Goal: Task Accomplishment & Management: Manage account settings

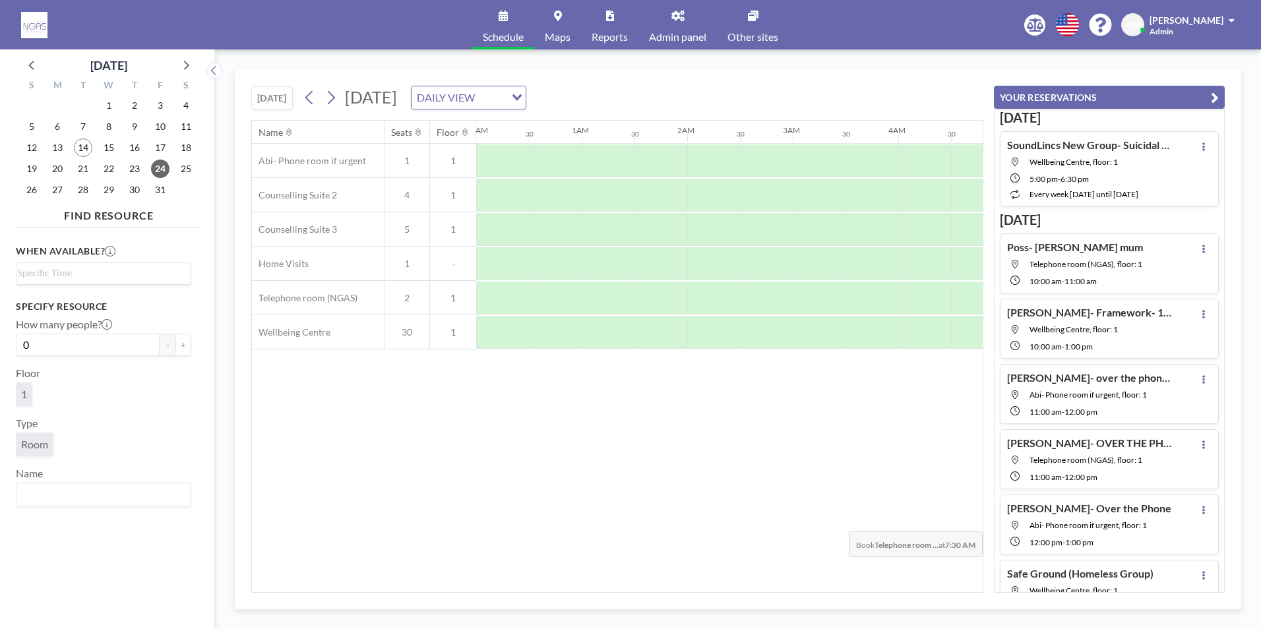
scroll to position [0, 791]
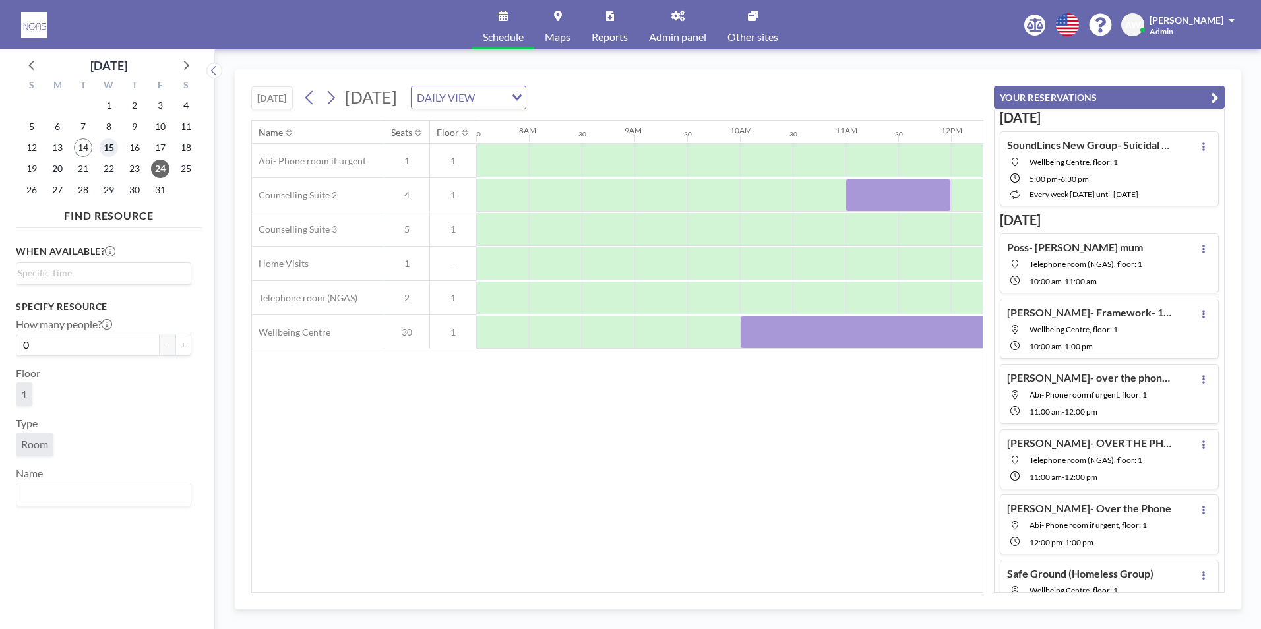
click at [105, 152] on span "15" at bounding box center [109, 147] width 18 height 18
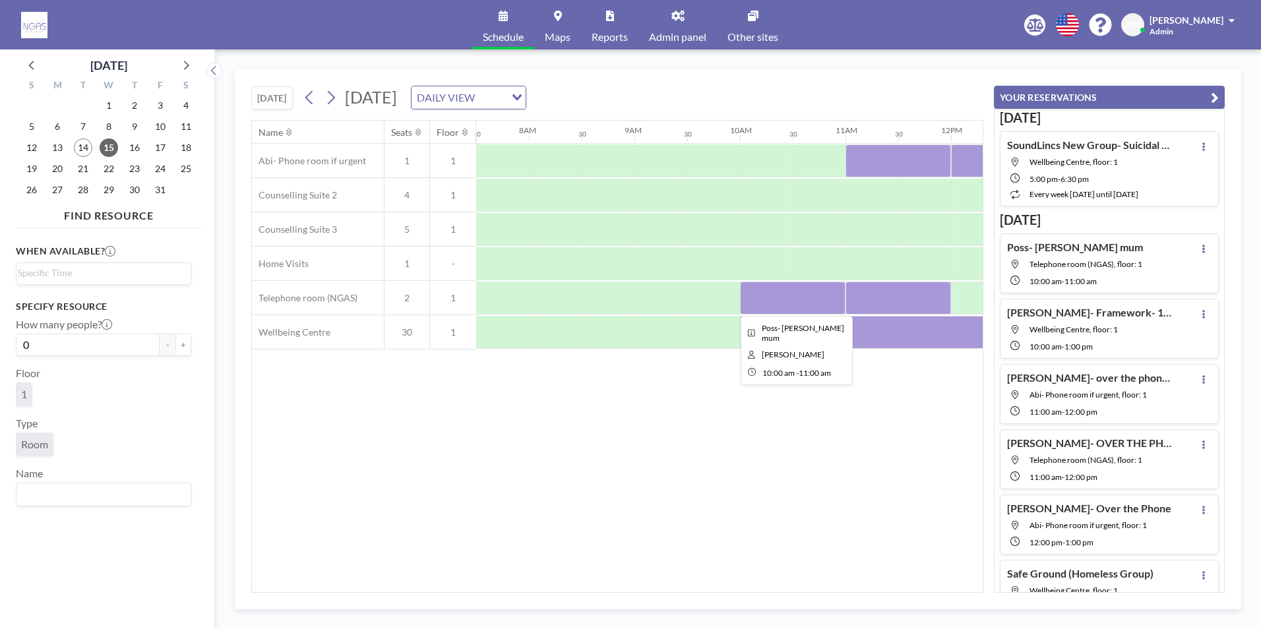
click at [775, 301] on div at bounding box center [793, 298] width 106 height 33
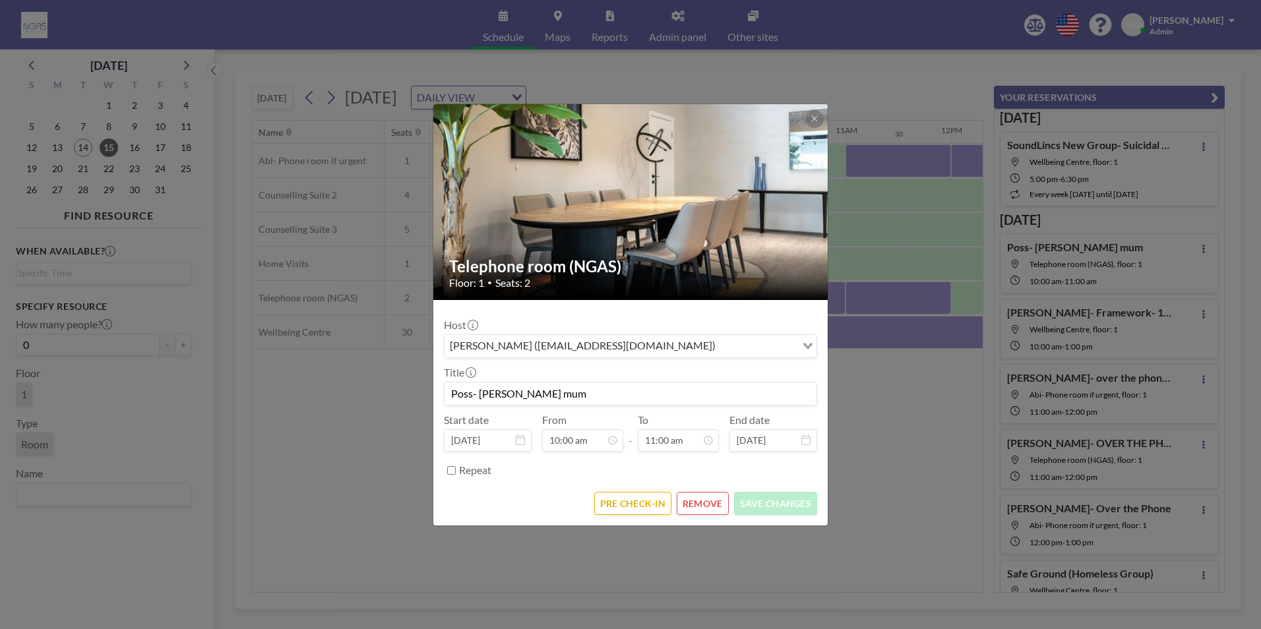
click at [713, 499] on button "REMOVE" at bounding box center [703, 503] width 52 height 23
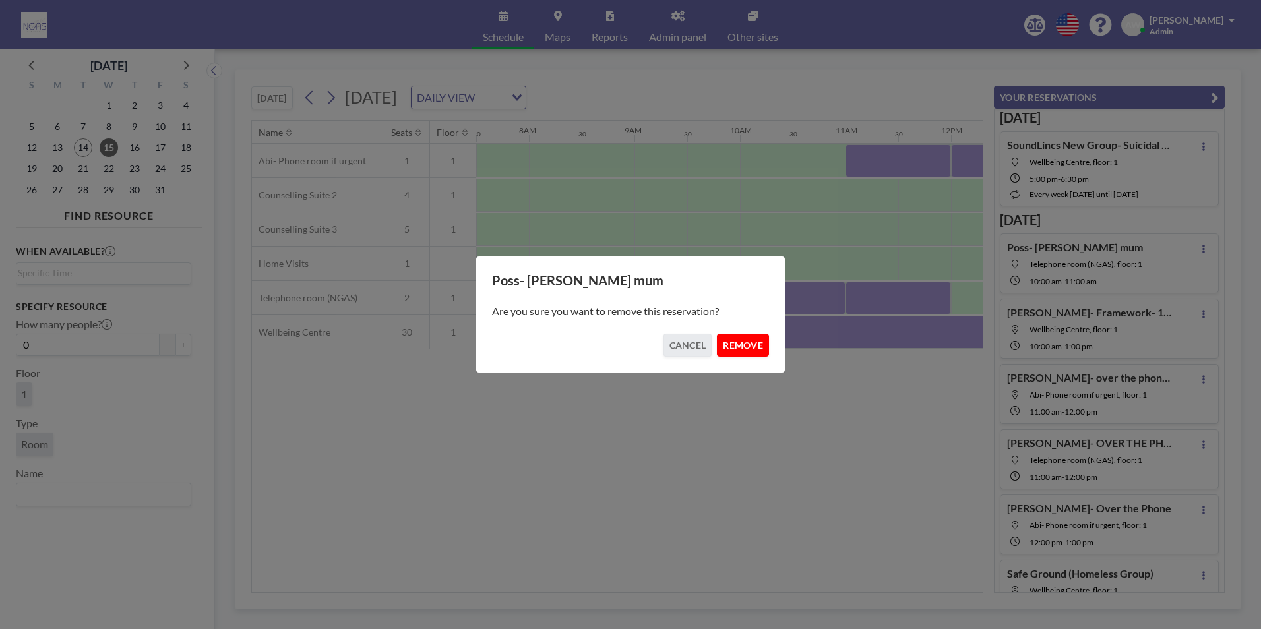
click at [757, 344] on button "REMOVE" at bounding box center [743, 345] width 52 height 23
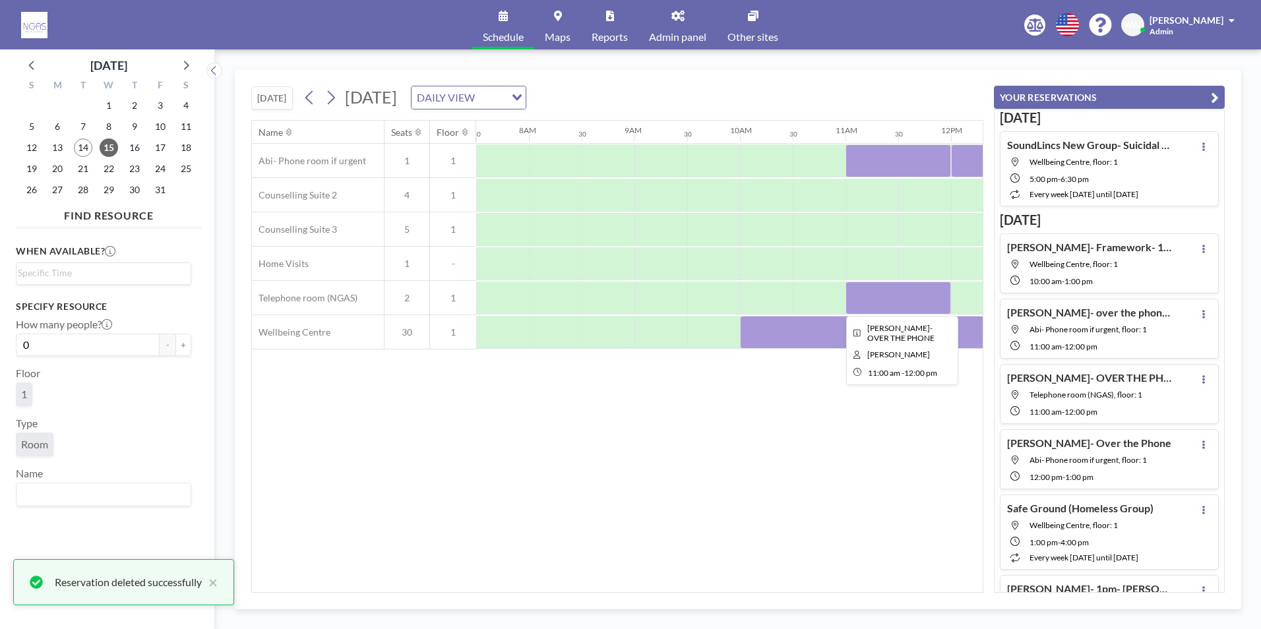
click at [896, 295] on div at bounding box center [898, 298] width 106 height 33
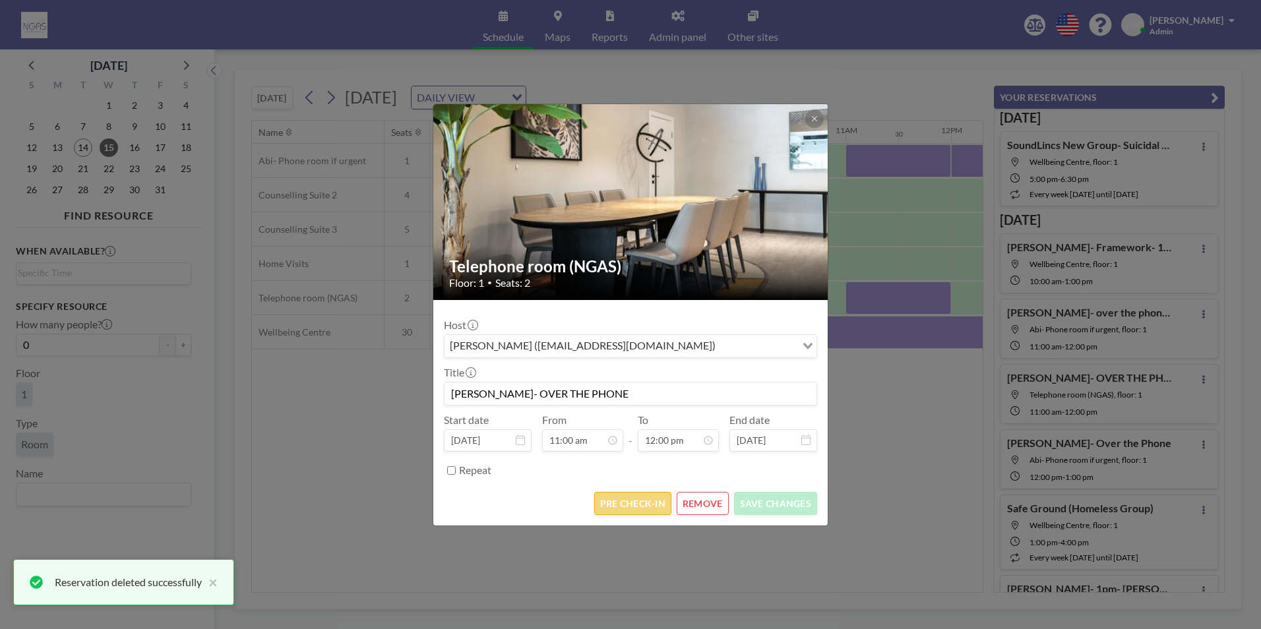
click at [635, 502] on button "PRE CHECK-IN" at bounding box center [632, 503] width 77 height 23
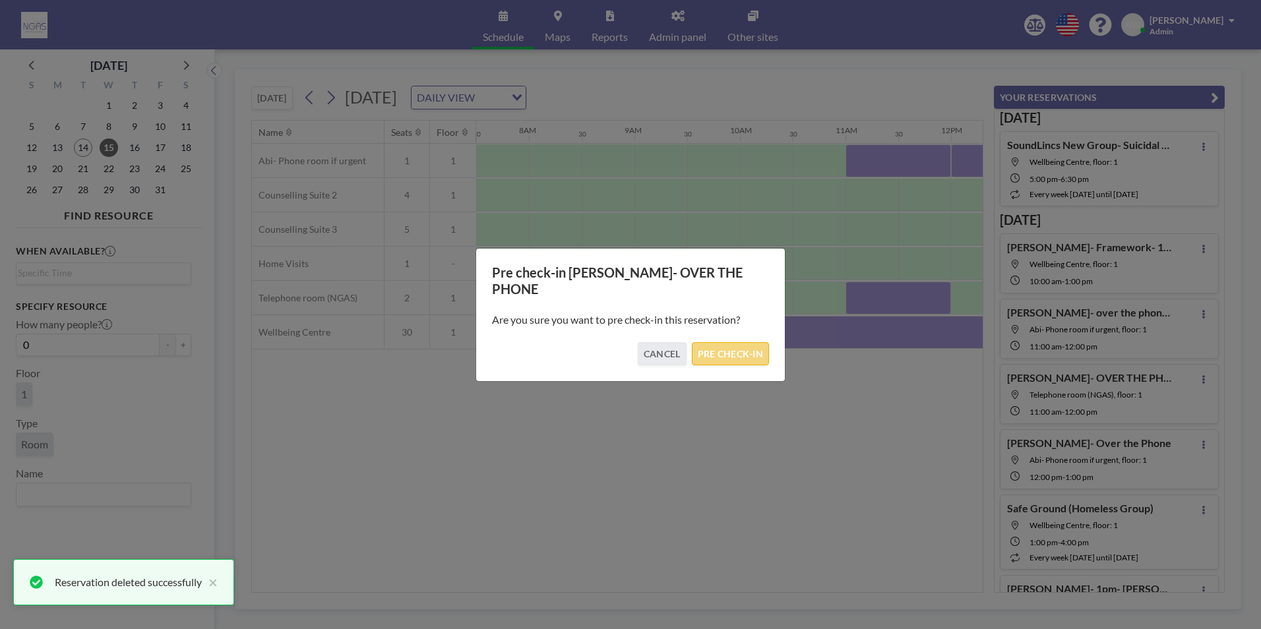
click at [750, 349] on button "PRE CHECK-IN" at bounding box center [730, 353] width 77 height 23
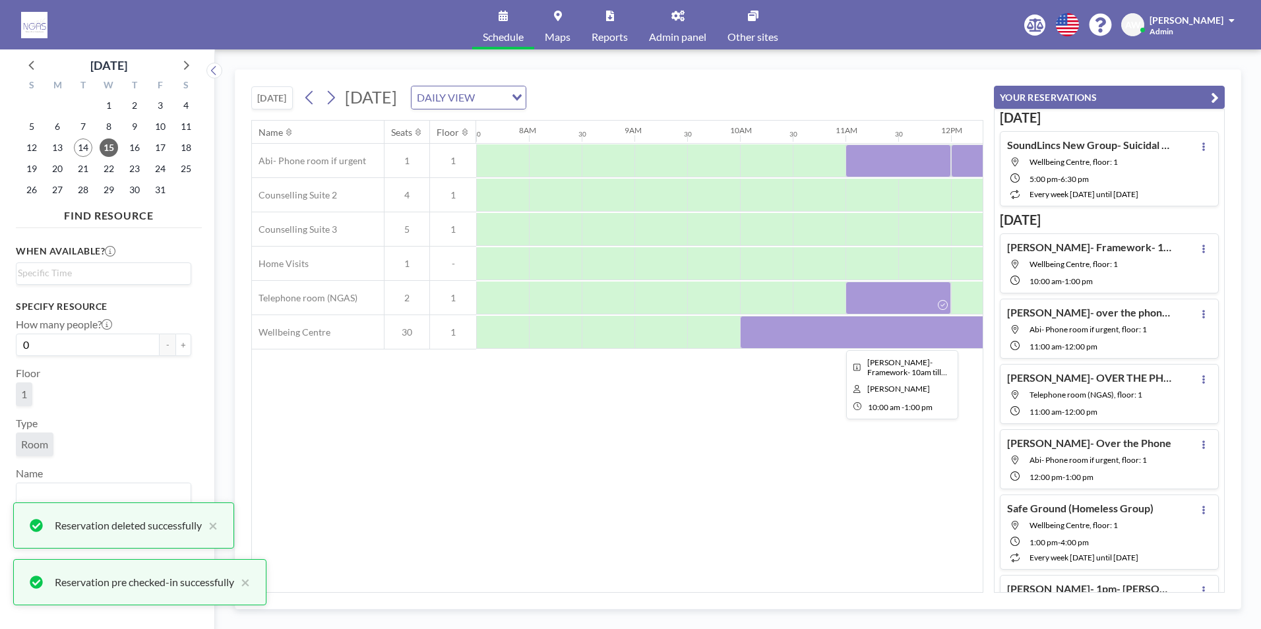
click at [849, 330] on div at bounding box center [898, 332] width 317 height 33
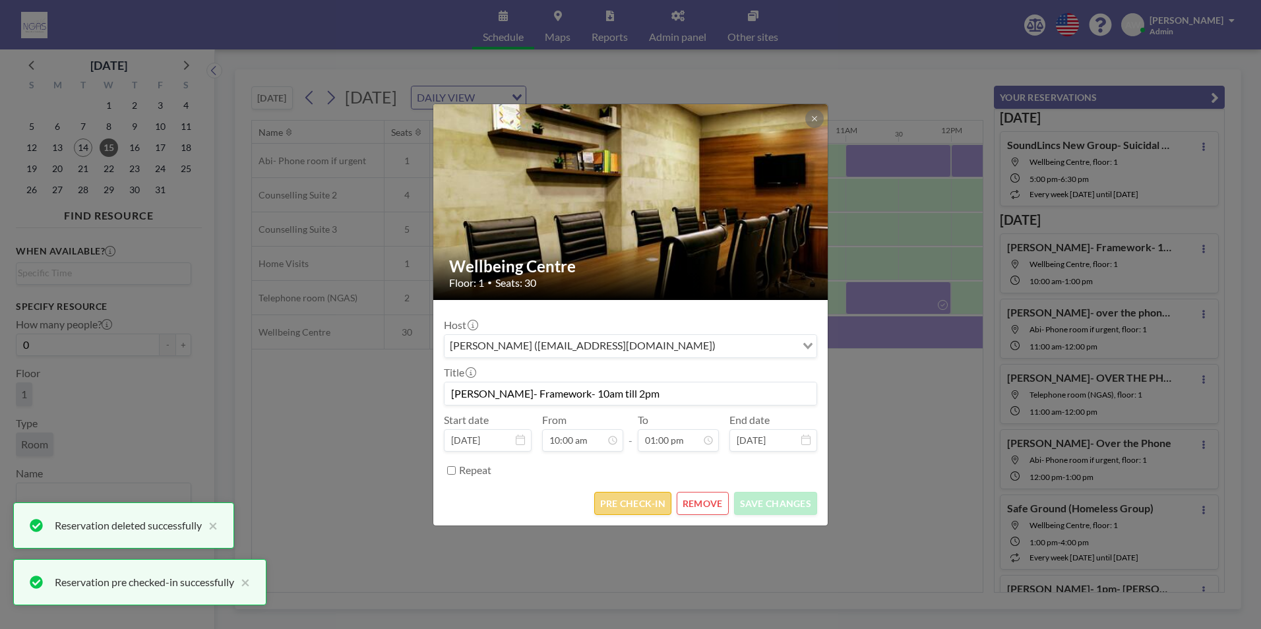
click at [655, 500] on button "PRE CHECK-IN" at bounding box center [632, 503] width 77 height 23
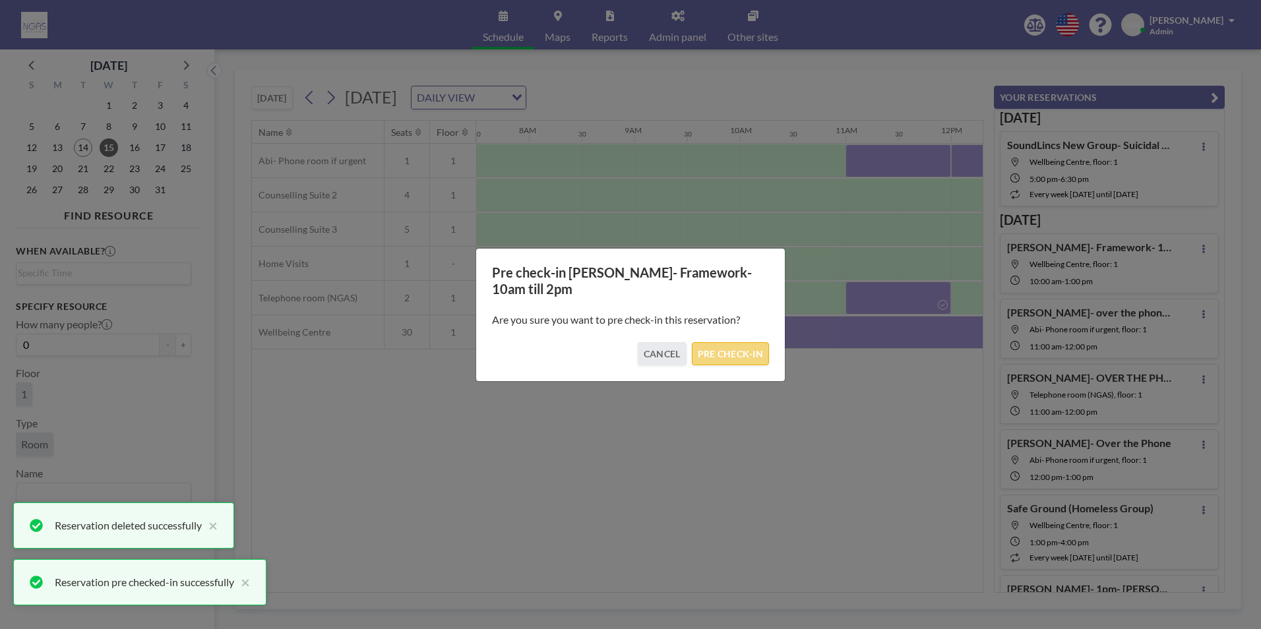
click at [756, 355] on button "PRE CHECK-IN" at bounding box center [730, 353] width 77 height 23
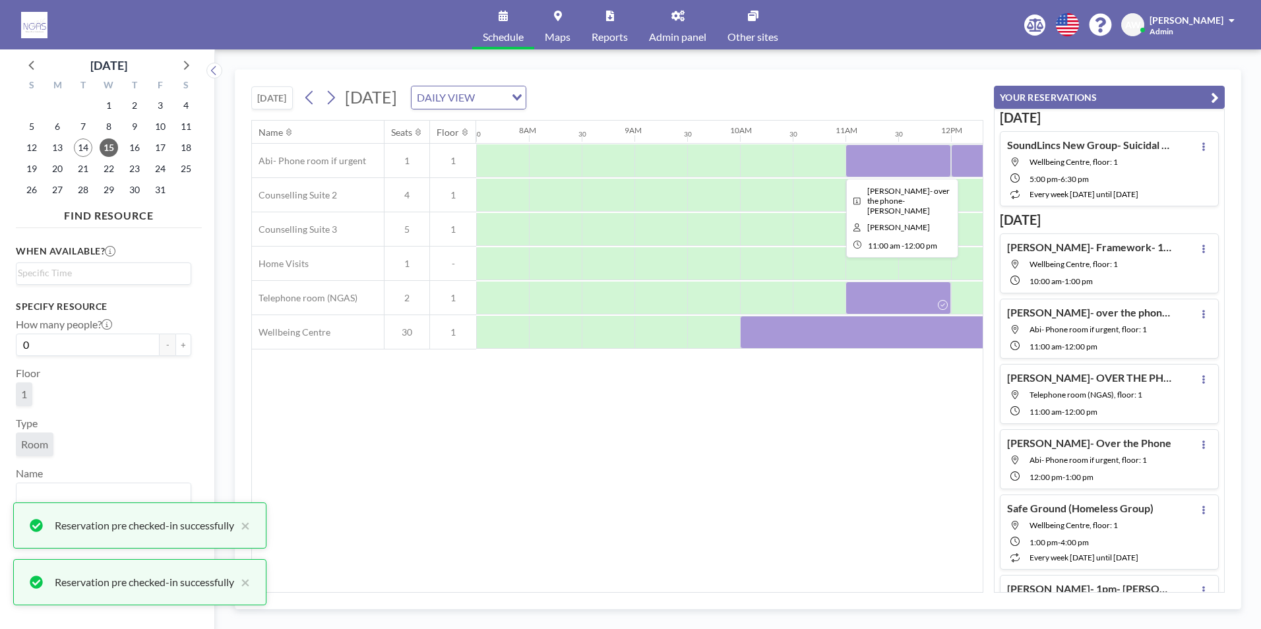
click at [878, 150] on div at bounding box center [898, 160] width 106 height 33
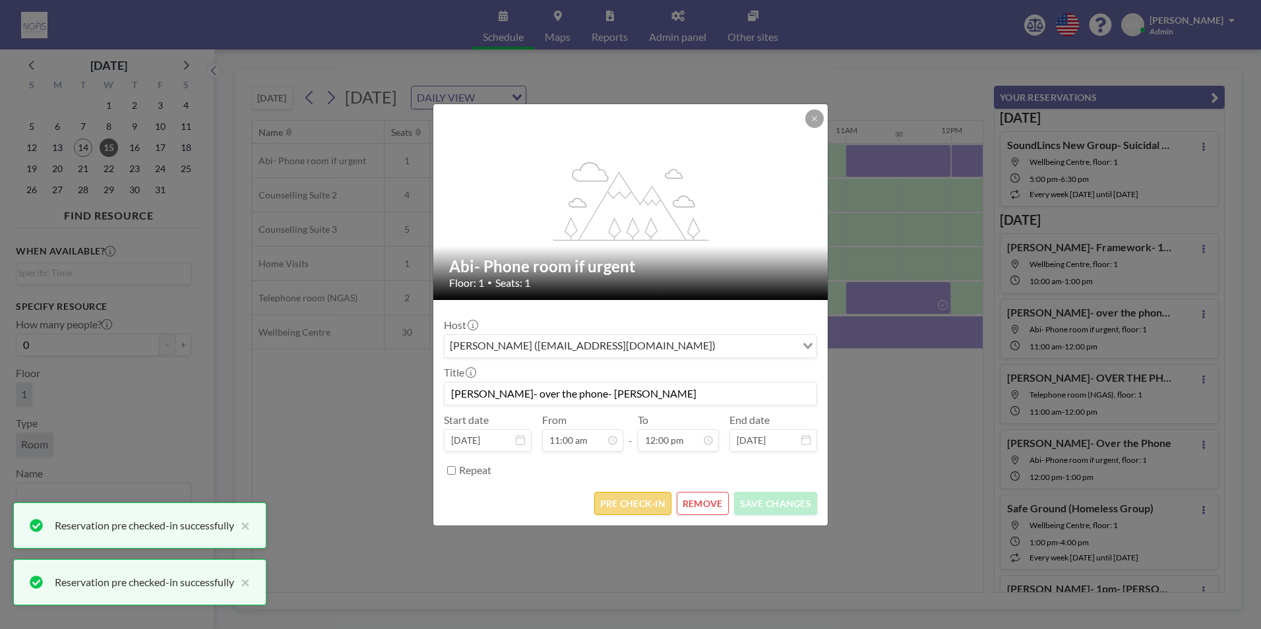
click at [636, 497] on button "PRE CHECK-IN" at bounding box center [632, 503] width 77 height 23
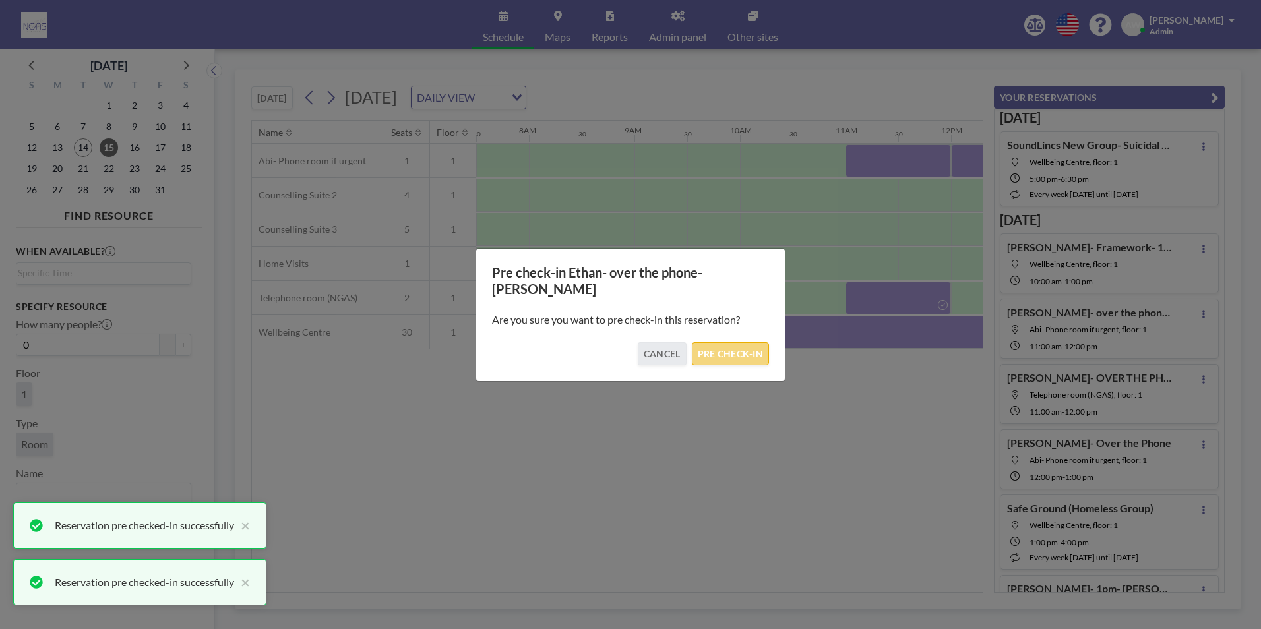
click at [744, 342] on button "PRE CHECK-IN" at bounding box center [730, 353] width 77 height 23
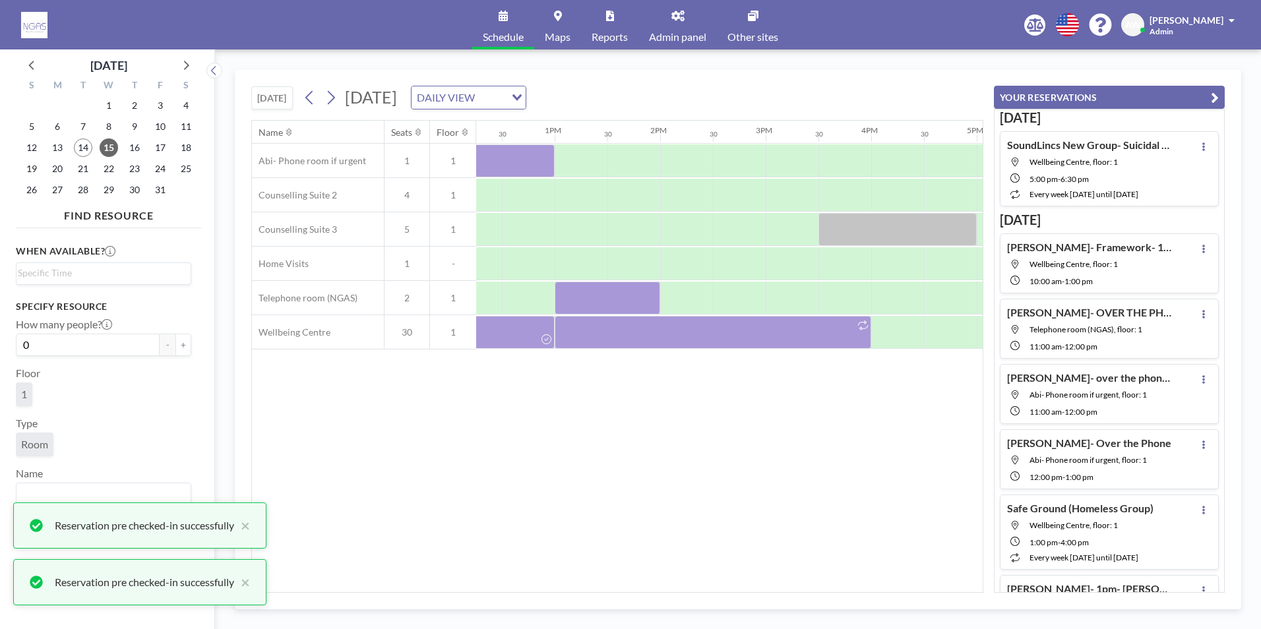
scroll to position [0, 1306]
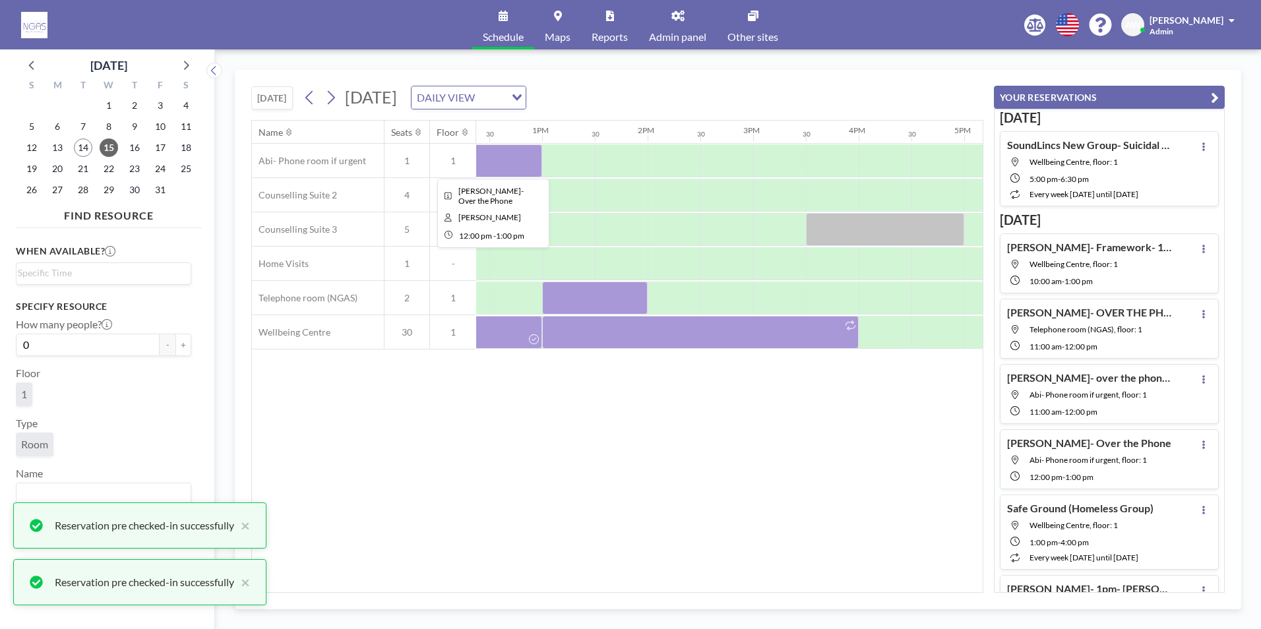
click at [515, 160] on div at bounding box center [490, 160] width 106 height 33
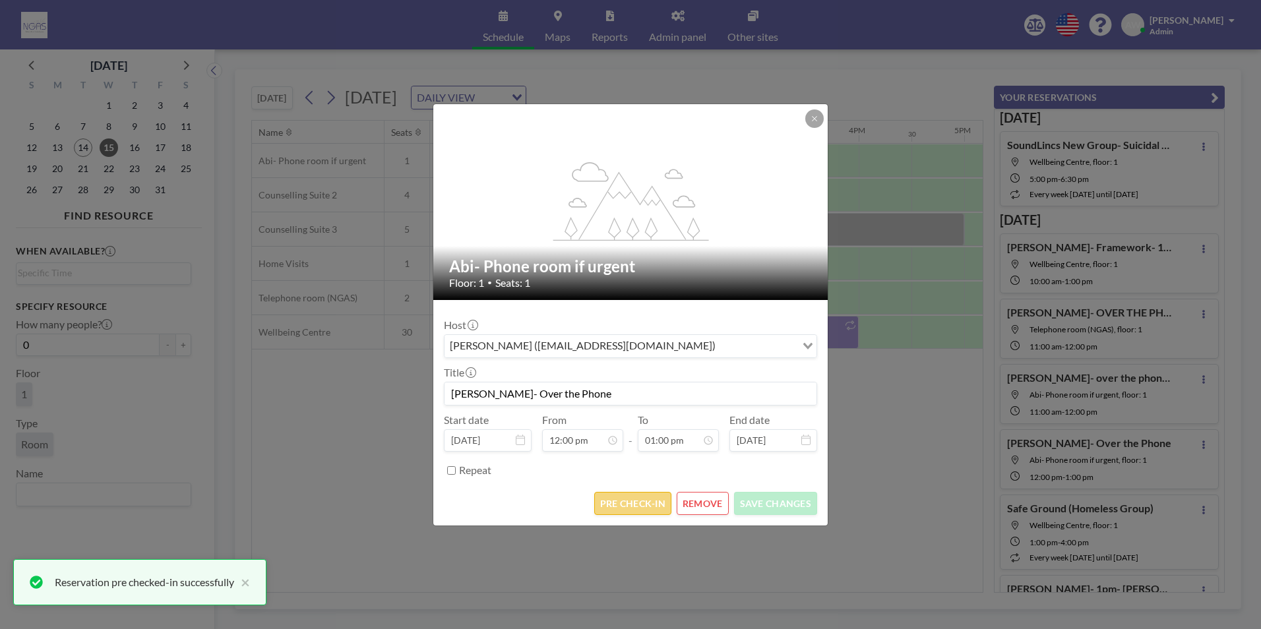
click at [626, 500] on button "PRE CHECK-IN" at bounding box center [632, 503] width 77 height 23
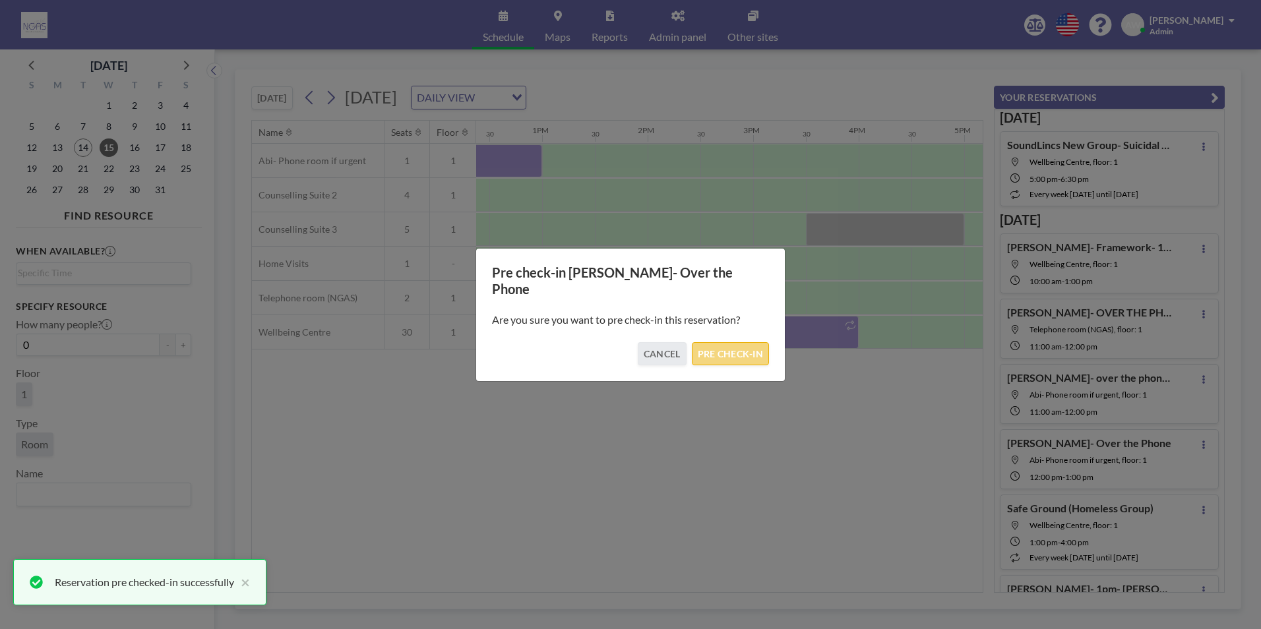
click at [712, 350] on button "PRE CHECK-IN" at bounding box center [730, 353] width 77 height 23
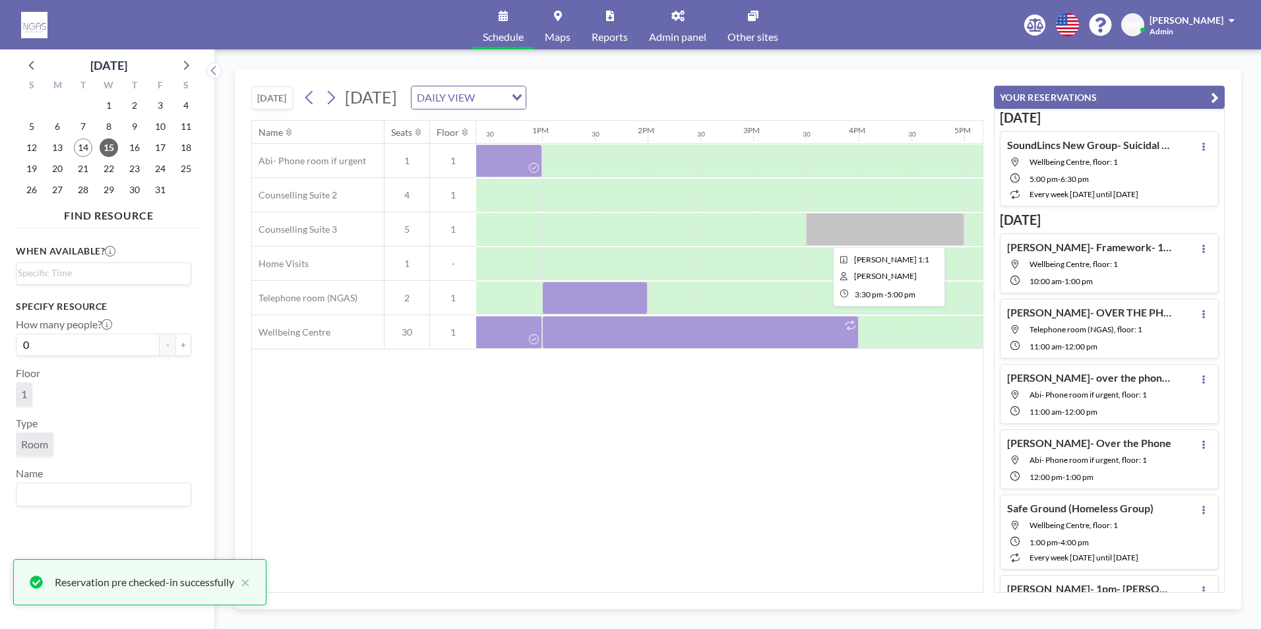
click at [845, 233] on div at bounding box center [885, 229] width 158 height 33
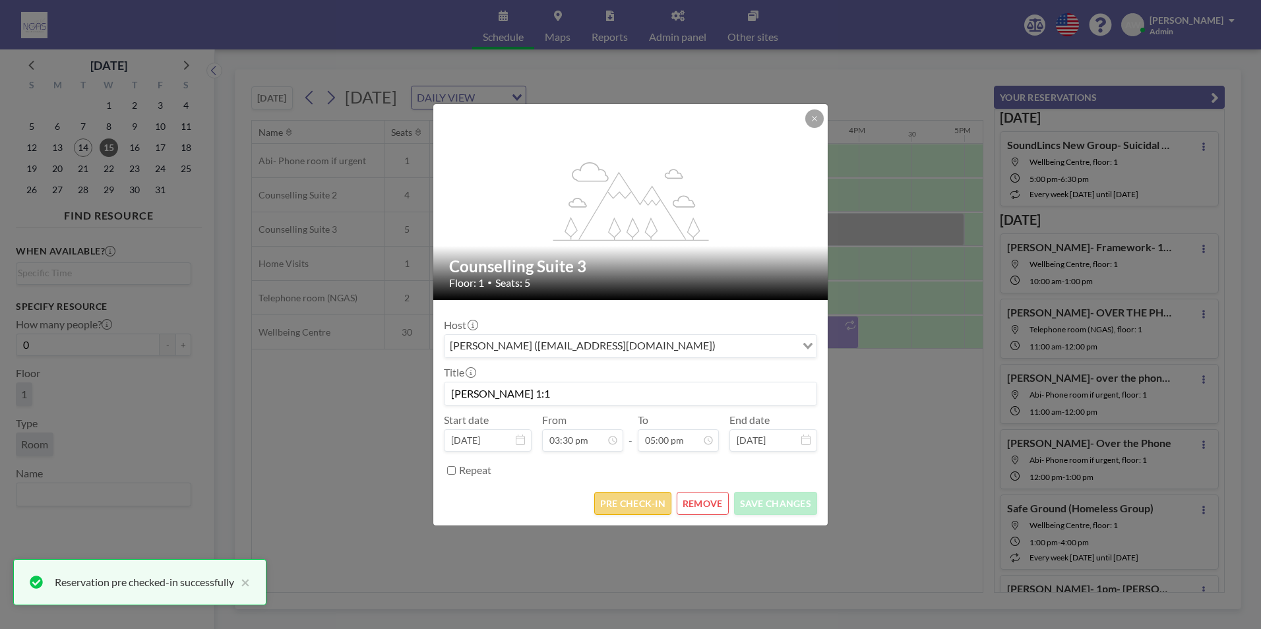
click at [630, 502] on button "PRE CHECK-IN" at bounding box center [632, 503] width 77 height 23
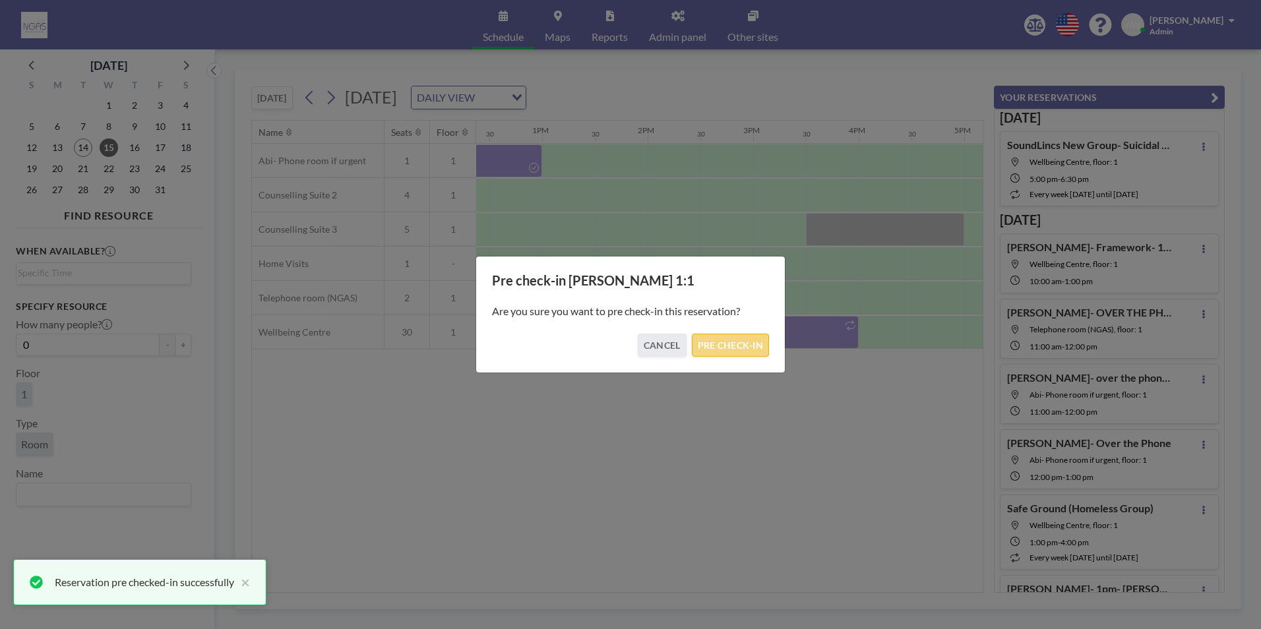
click at [733, 355] on button "PRE CHECK-IN" at bounding box center [730, 345] width 77 height 23
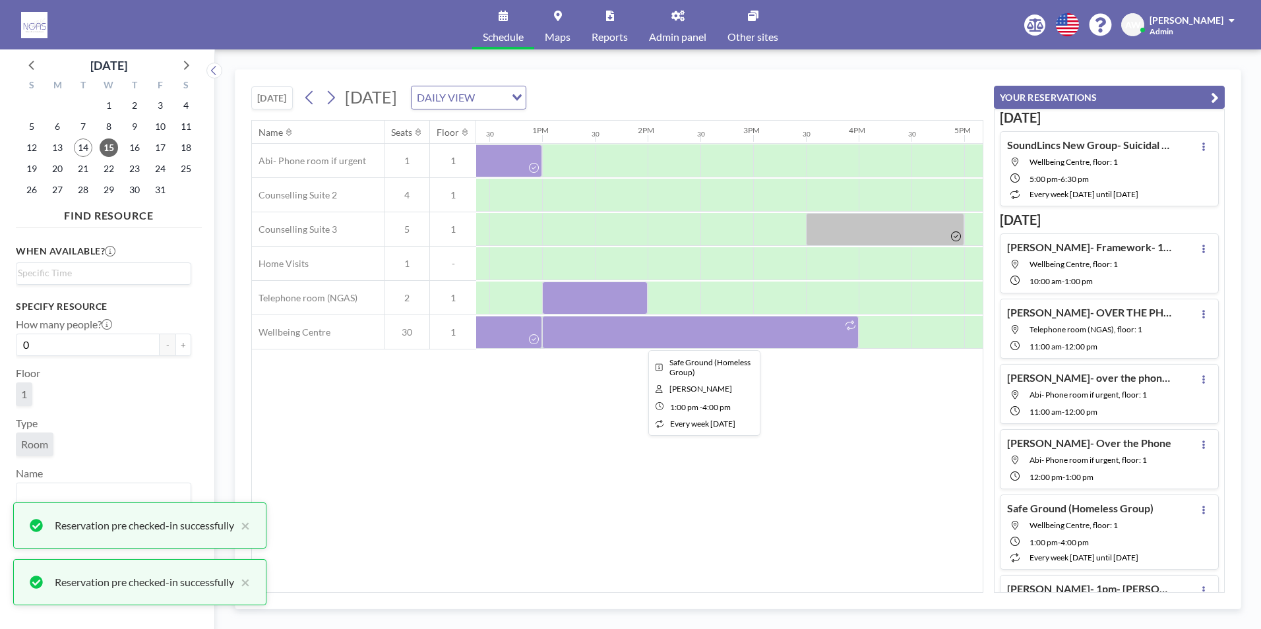
click at [736, 340] on div at bounding box center [700, 332] width 317 height 33
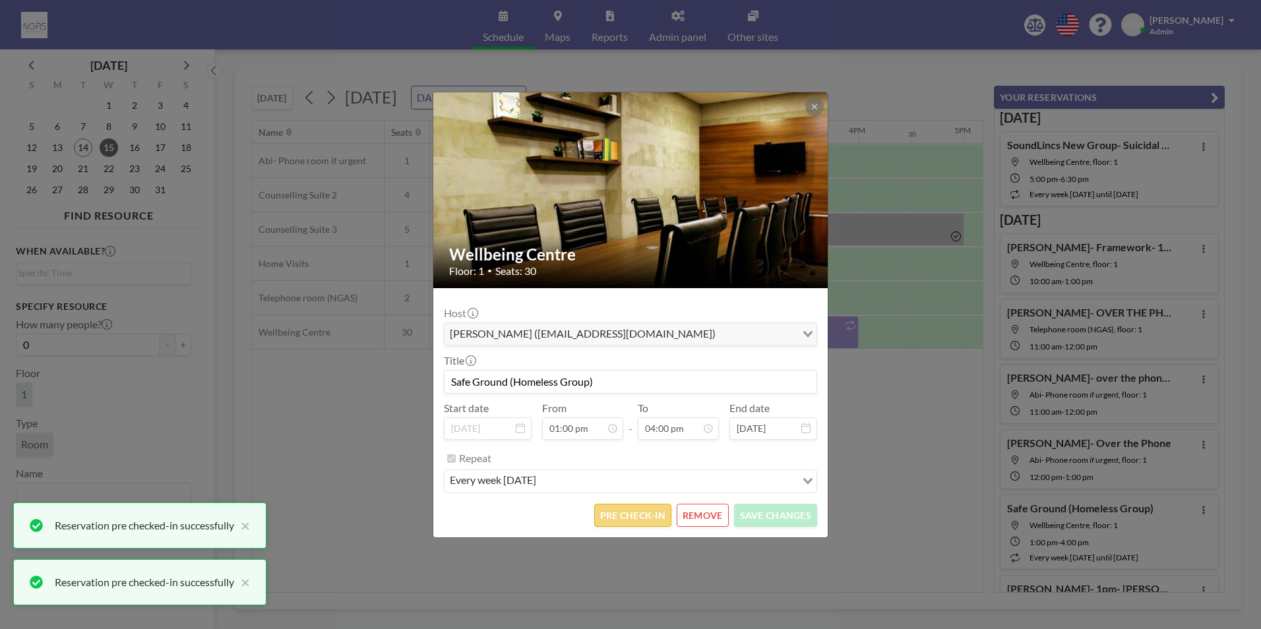
click at [631, 515] on button "PRE CHECK-IN" at bounding box center [632, 515] width 77 height 23
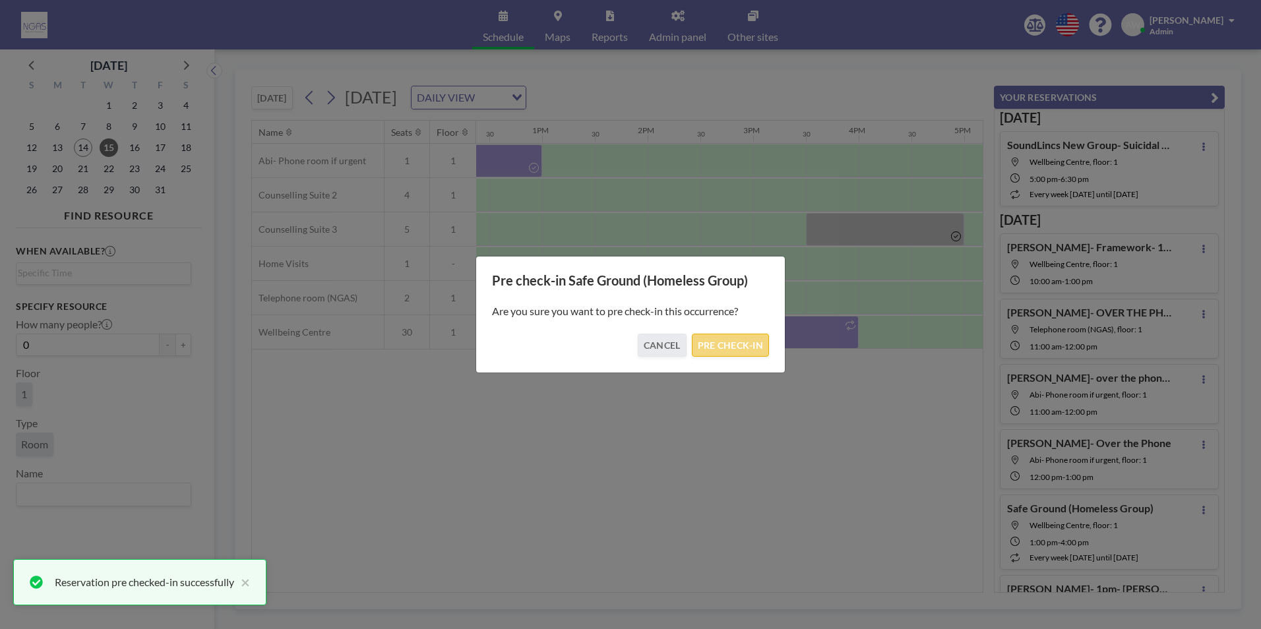
click at [732, 346] on button "PRE CHECK-IN" at bounding box center [730, 345] width 77 height 23
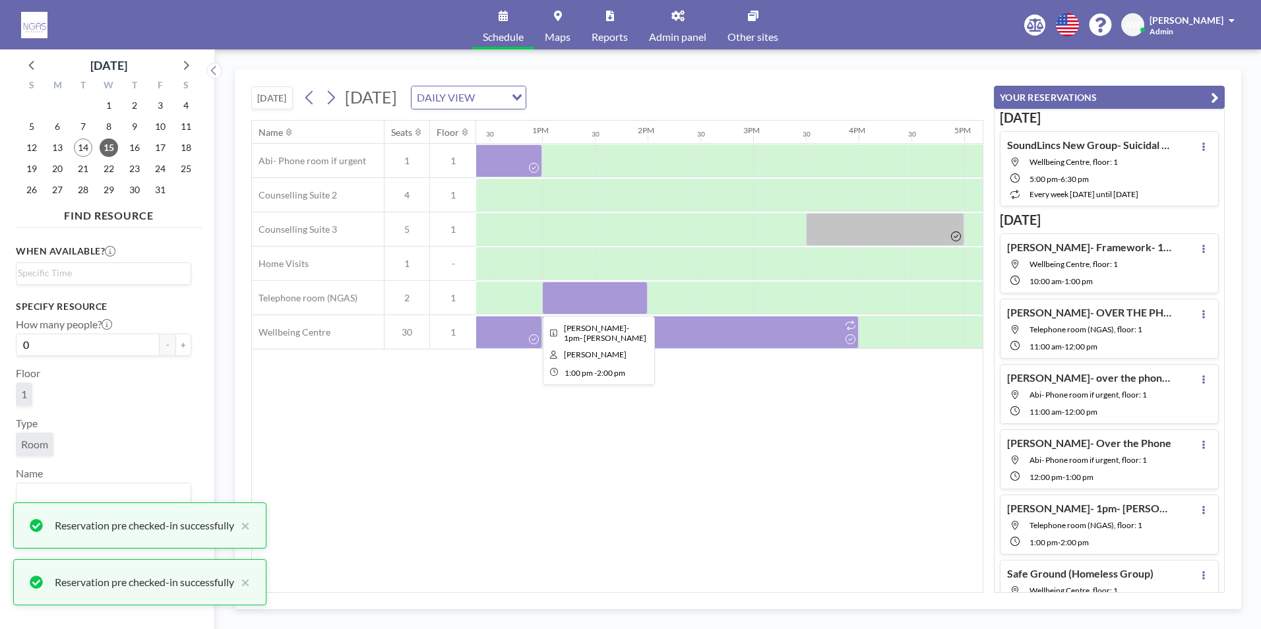
click at [619, 303] on div at bounding box center [595, 298] width 106 height 33
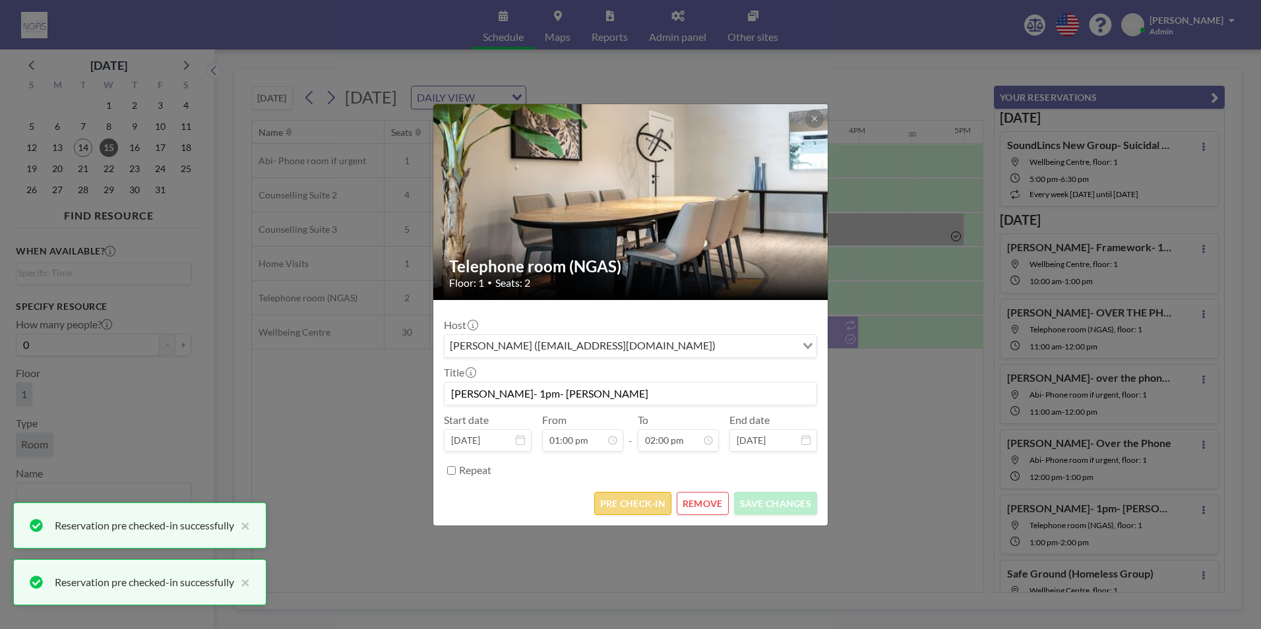
scroll to position [610, 0]
click at [629, 492] on button "PRE CHECK-IN" at bounding box center [632, 503] width 77 height 23
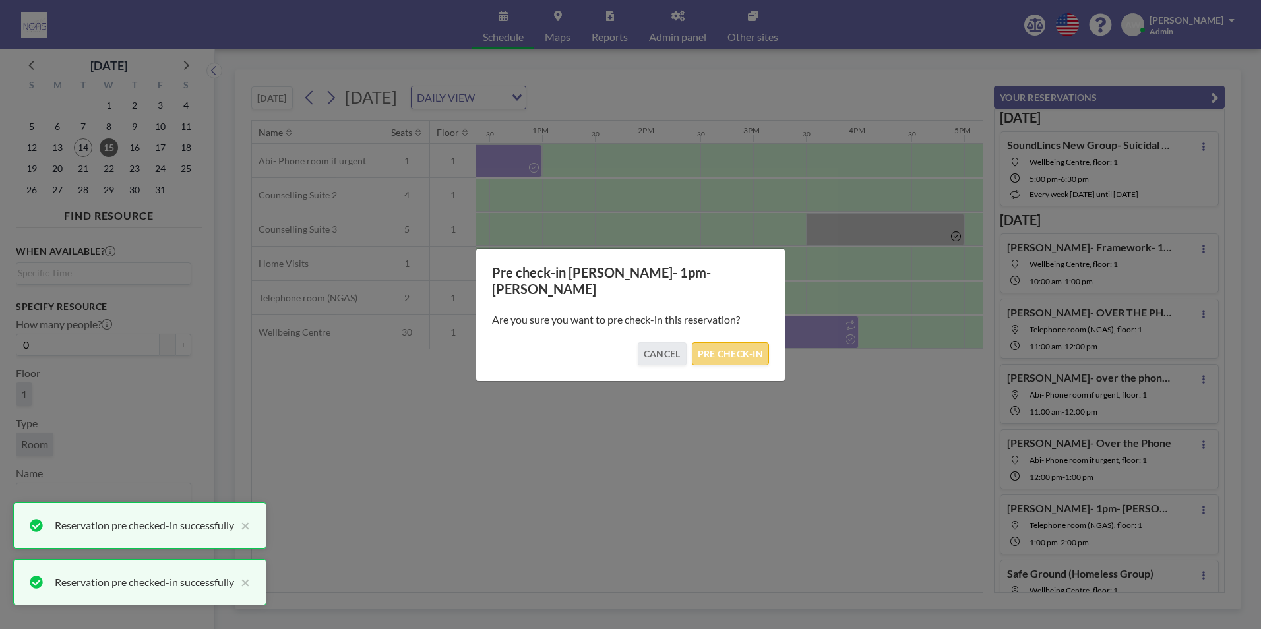
click at [724, 348] on button "PRE CHECK-IN" at bounding box center [730, 353] width 77 height 23
